Goal: Information Seeking & Learning: Learn about a topic

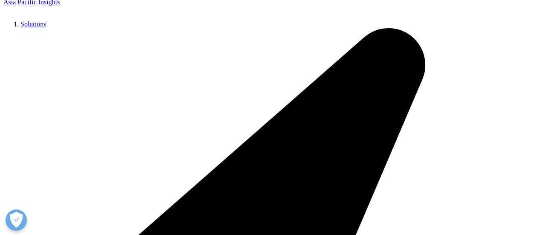
type input "chemical intelligence"
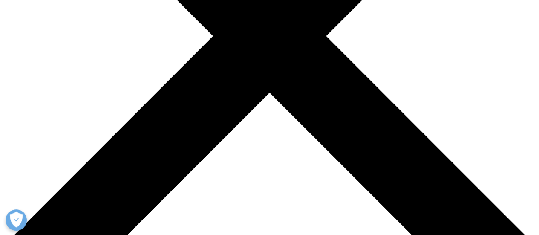
scroll to position [243, 0]
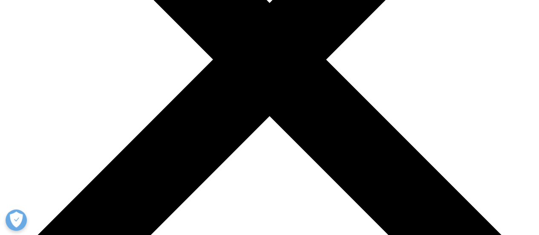
scroll to position [212, 0]
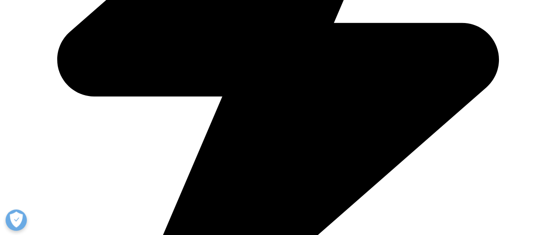
scroll to position [443, 0]
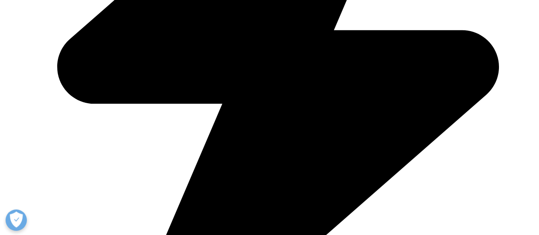
scroll to position [438, 0]
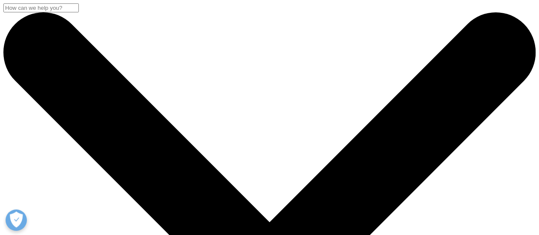
click at [79, 12] on input "Search" at bounding box center [40, 7] width 75 height 9
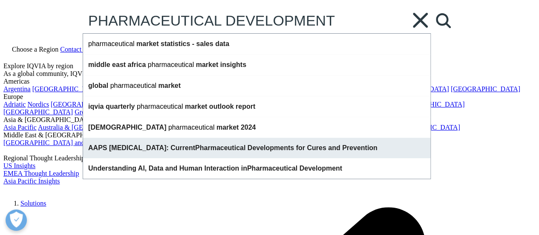
type input "PHARMACEUTICAL DEVELOPMENT"
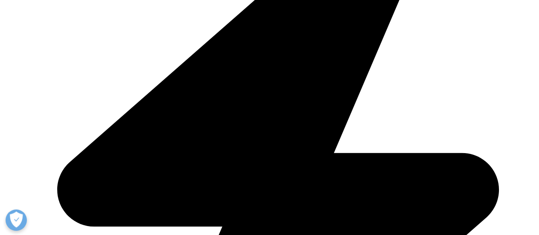
scroll to position [323, 0]
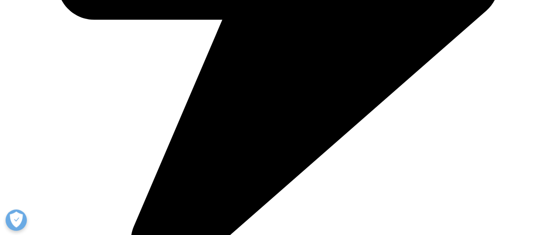
scroll to position [520, 0]
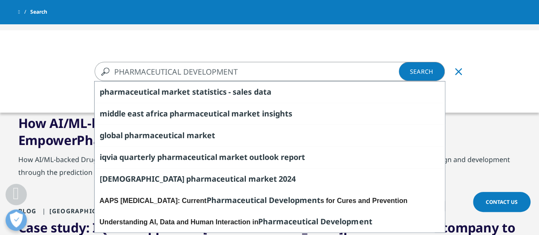
click at [520, 159] on div "PHARMACEUTICAL DEVELOPMENT PHARMACEUTICAL DEVELOPMENT Clear pharmaceutical mark…" at bounding box center [269, 147] width 539 height 235
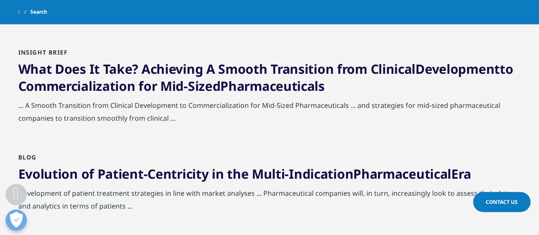
scroll to position [888, 0]
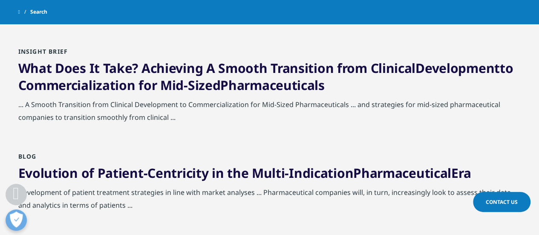
click at [236, 91] on span "Pharmaceuticals" at bounding box center [272, 84] width 104 height 17
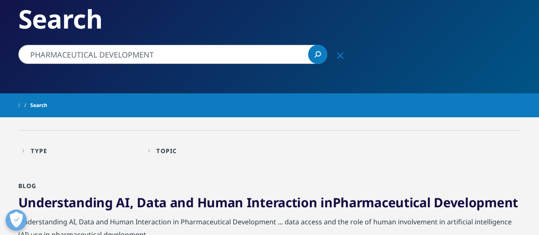
scroll to position [0, 0]
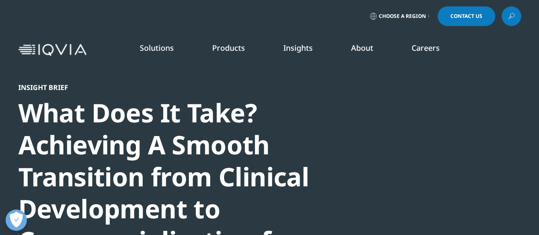
drag, startPoint x: 0, startPoint y: 0, endPoint x: 542, endPoint y: 1, distance: 542.4
